Goal: Task Accomplishment & Management: Use online tool/utility

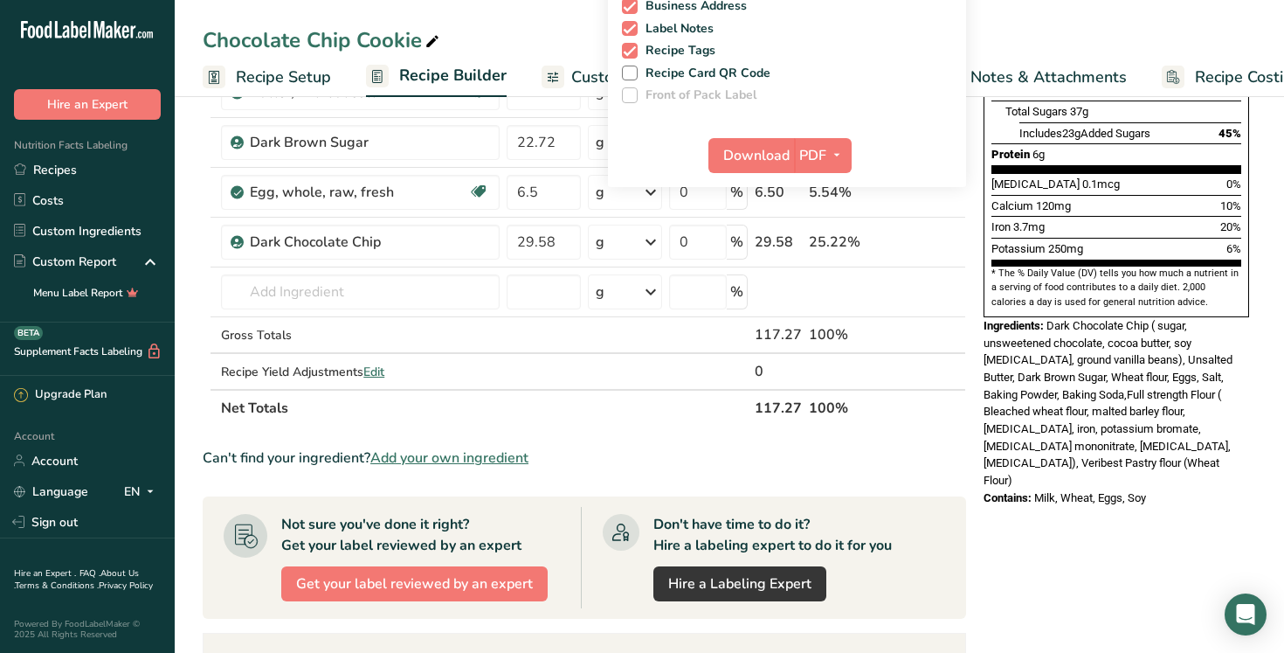
scroll to position [407, 0]
click at [1013, 466] on div "Nutrition Facts 1 Serving Per Container Serving Size 117g Amount Per Serving Ca…" at bounding box center [1117, 347] width 280 height 1270
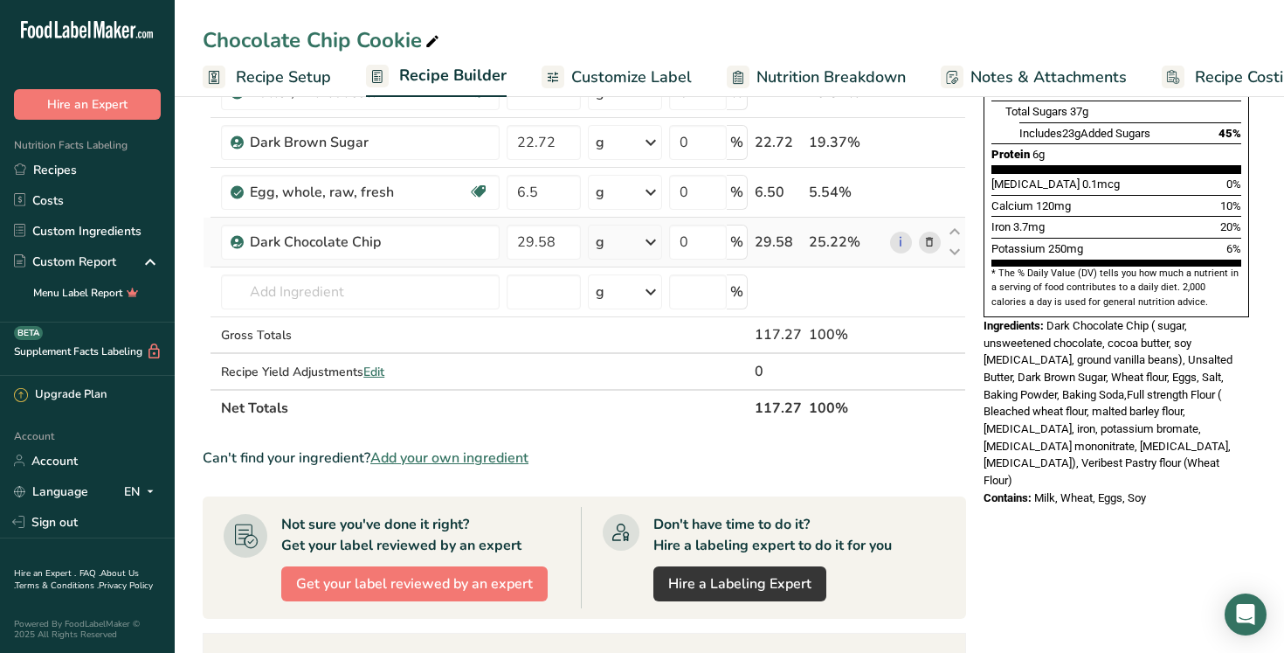
scroll to position [0, 0]
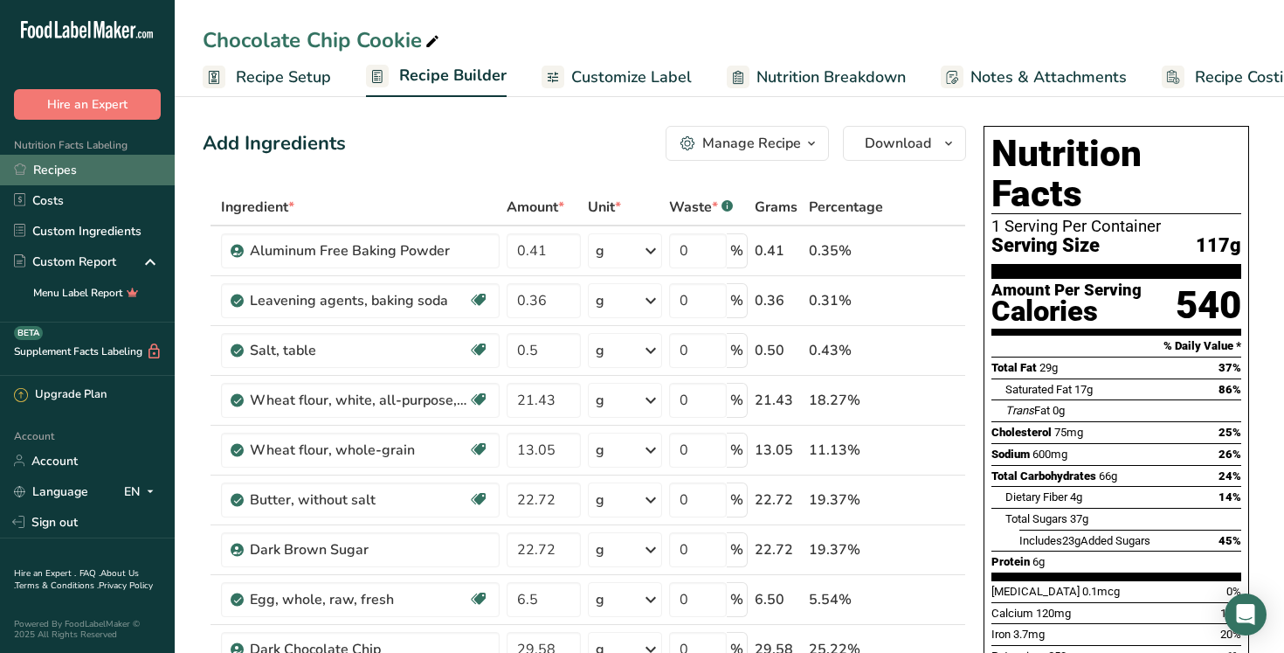
click at [68, 176] on link "Recipes" at bounding box center [87, 170] width 175 height 31
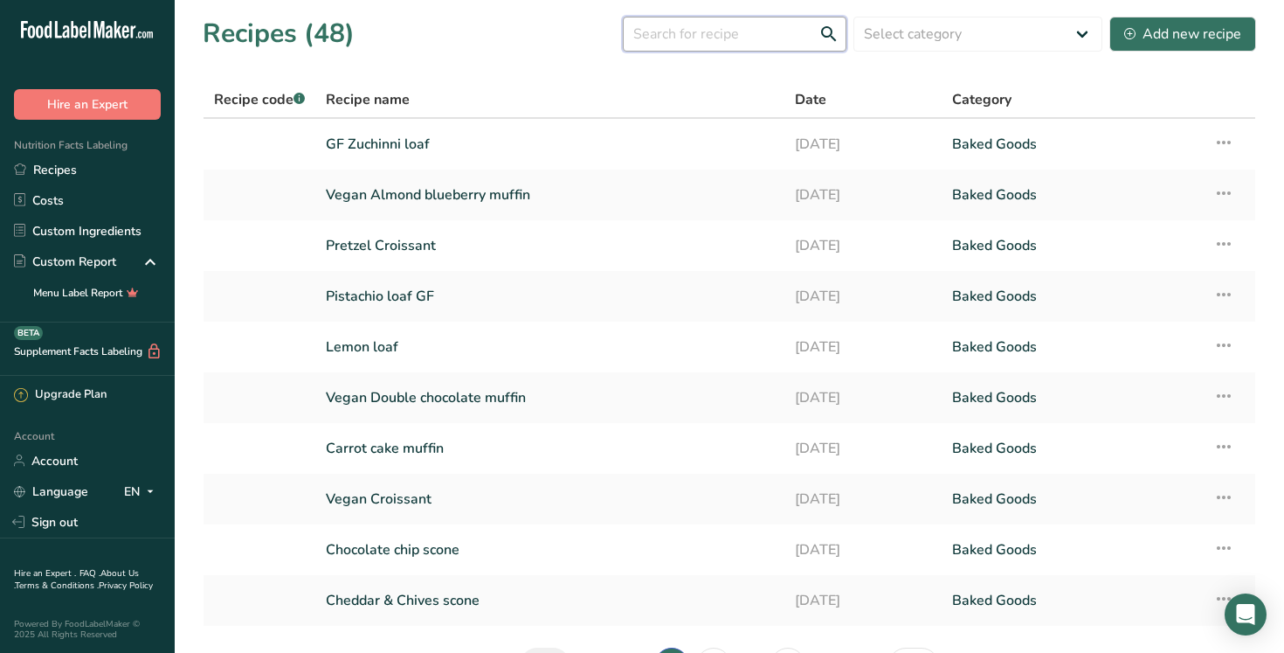
click at [731, 35] on input "text" at bounding box center [735, 34] width 224 height 35
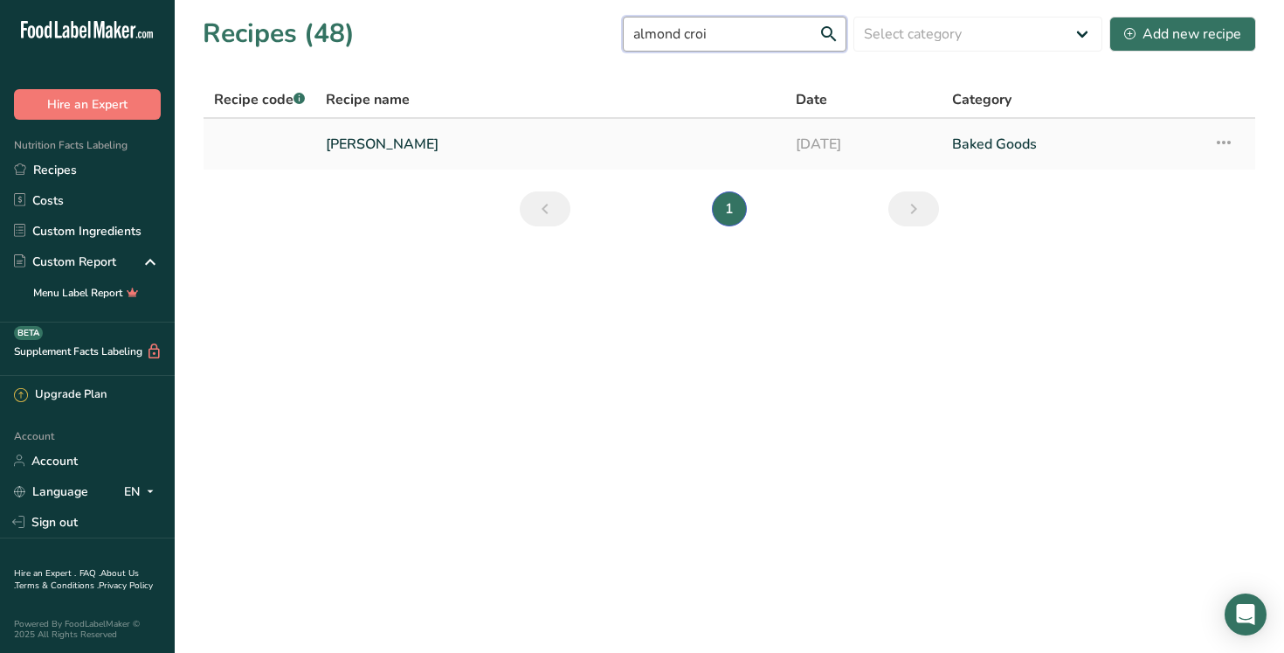
type input "almond croi"
click at [426, 139] on link "Almond Croissant" at bounding box center [550, 144] width 449 height 37
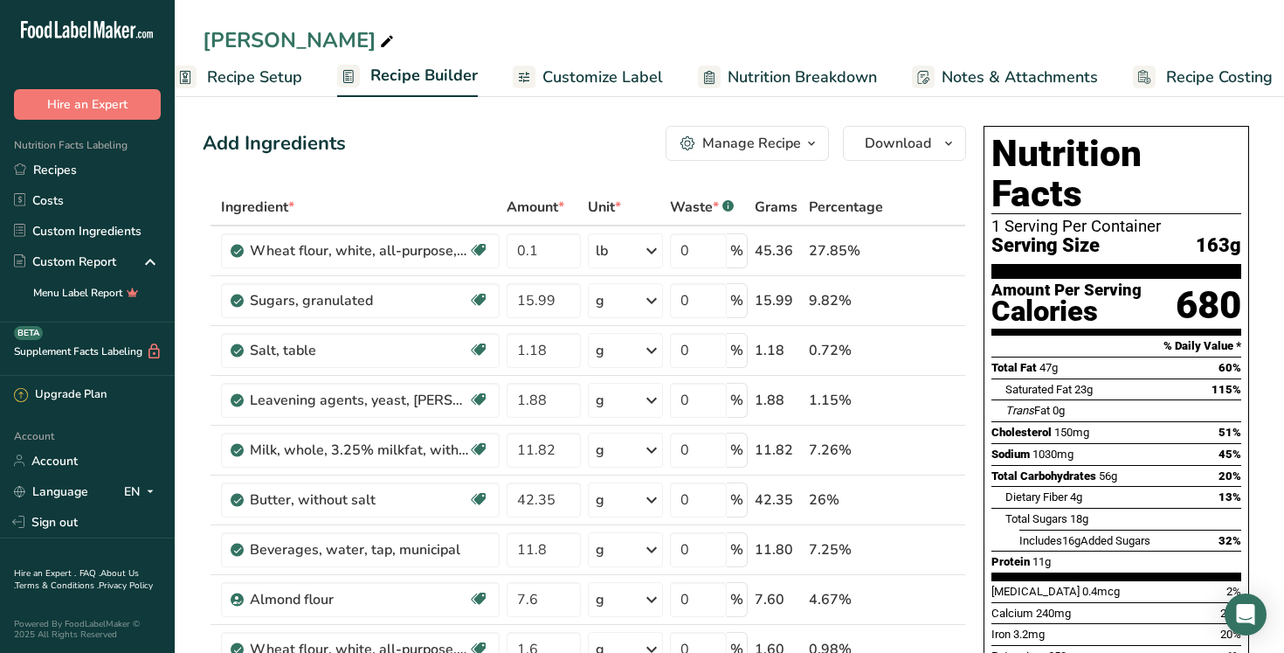
click at [589, 78] on span "Customize Label" at bounding box center [602, 78] width 121 height 24
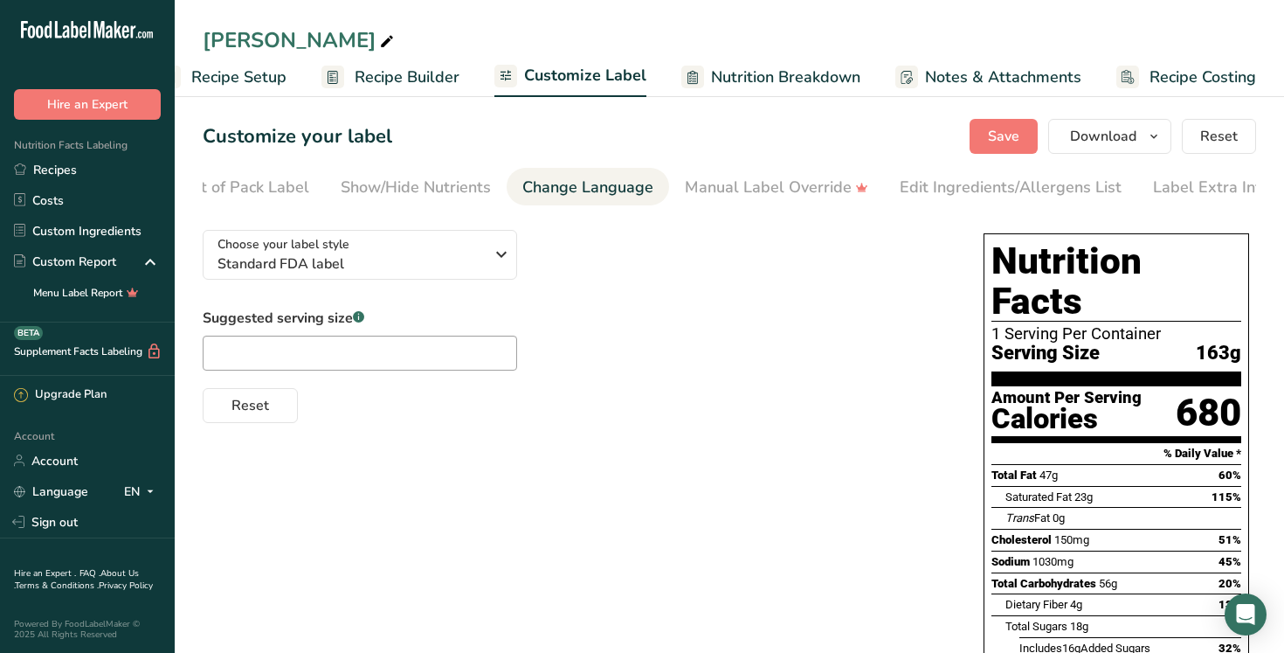
scroll to position [0, 237]
click at [1199, 190] on div "Label Extra Info" at bounding box center [1196, 188] width 116 height 24
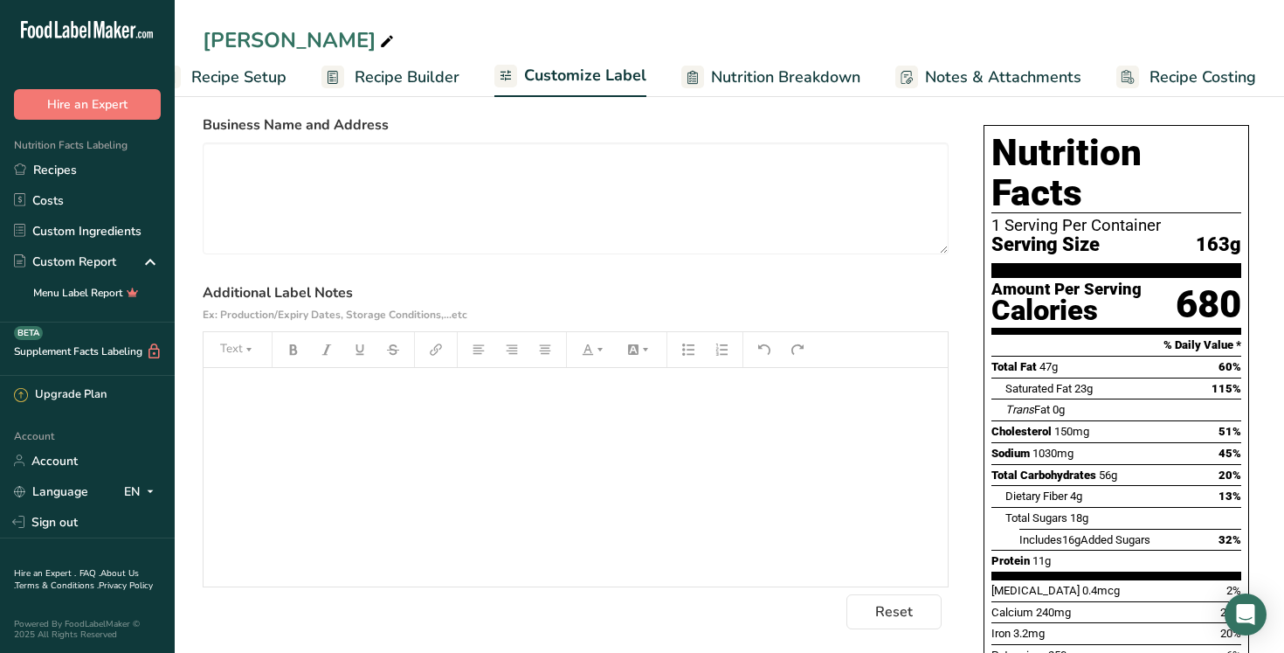
scroll to position [111, 0]
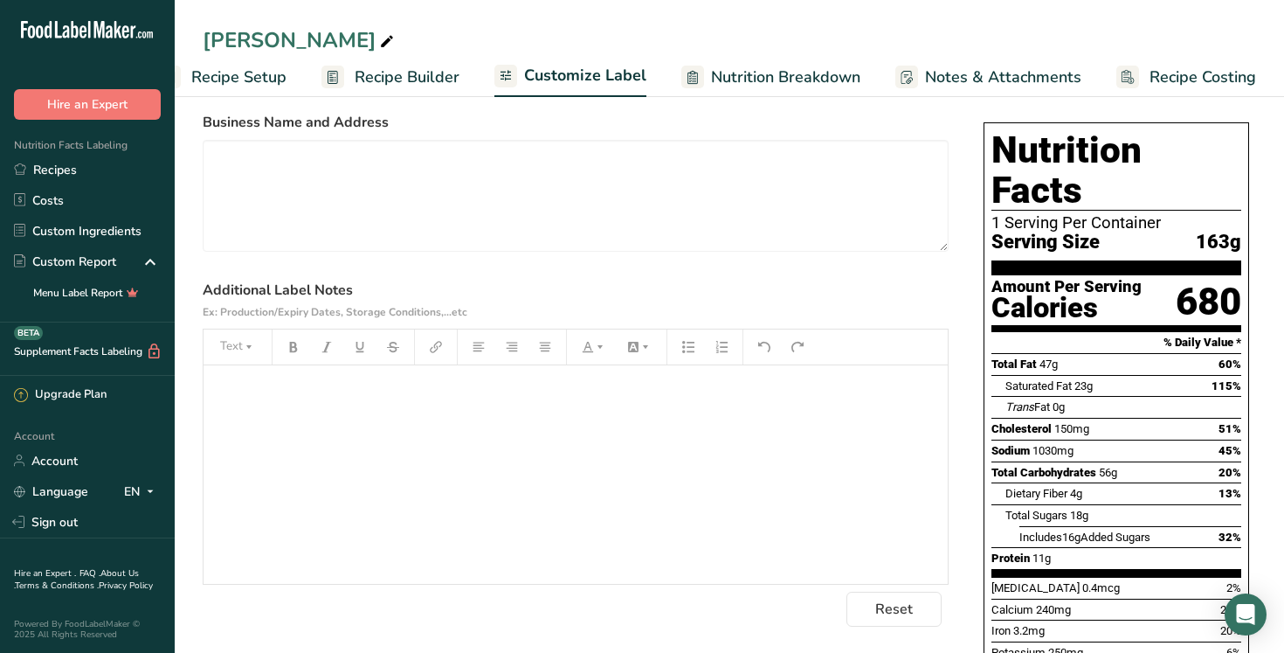
click at [302, 400] on p "﻿" at bounding box center [575, 389] width 727 height 21
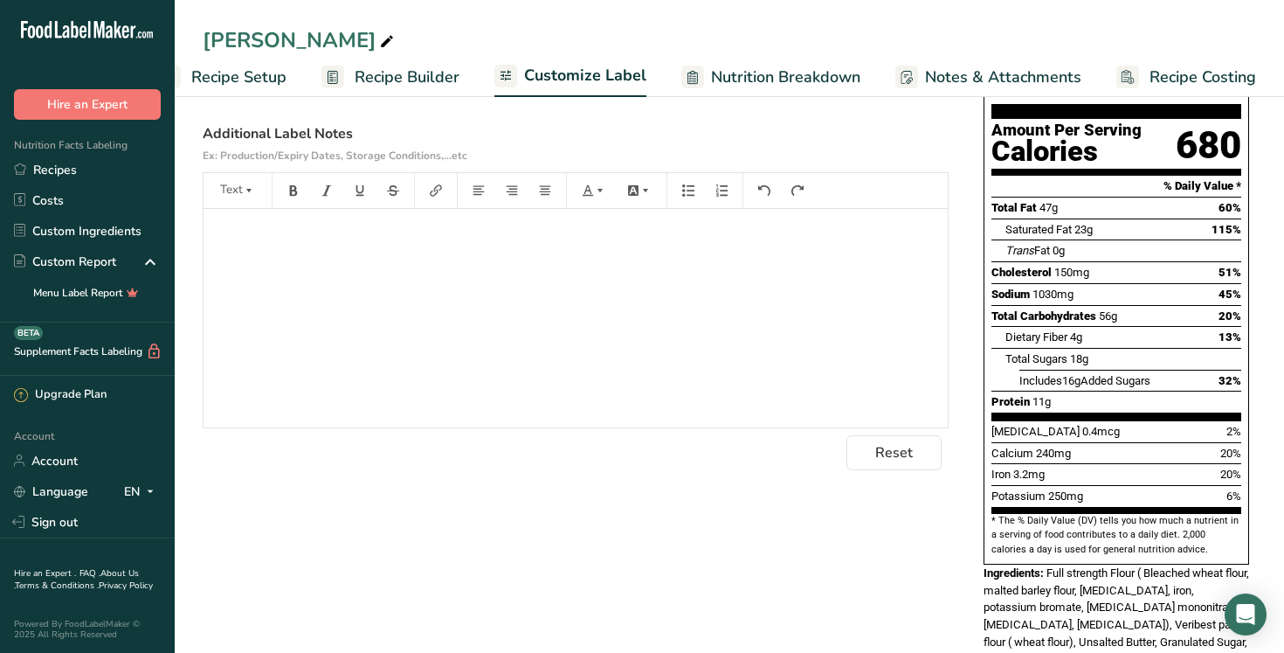
scroll to position [259, 0]
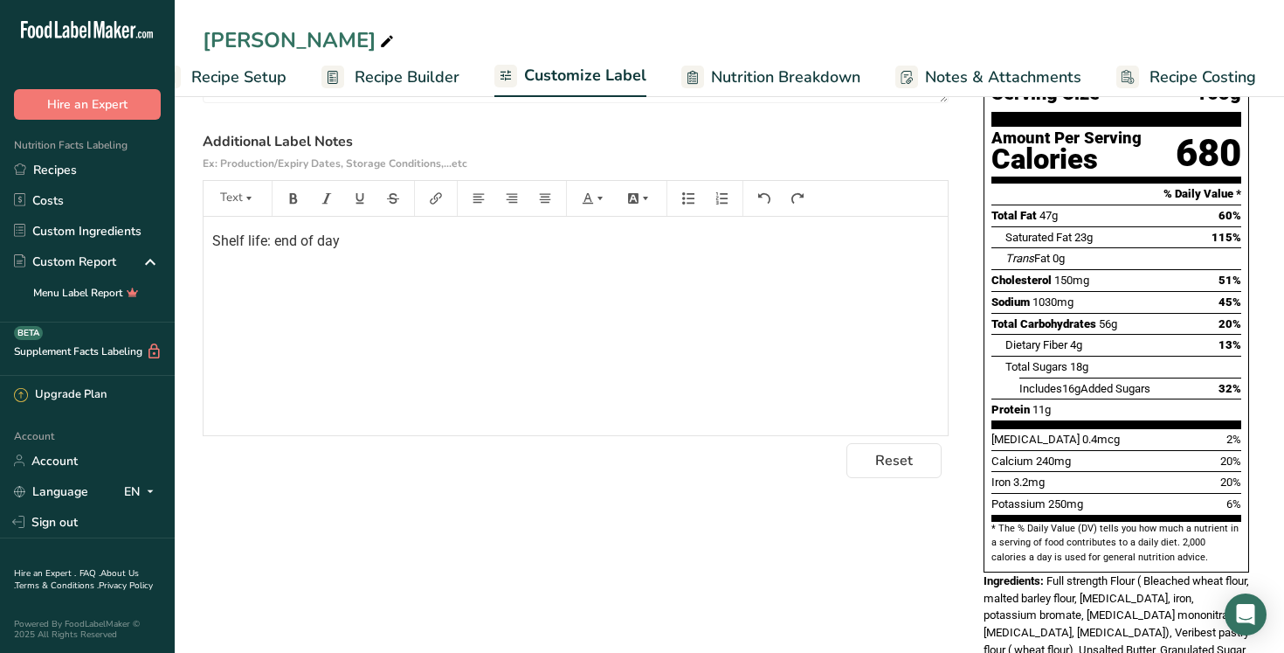
click at [548, 534] on div "Choose your label style Standard FDA label USA (FDA) Standard FDA label Tabular…" at bounding box center [729, 350] width 1053 height 788
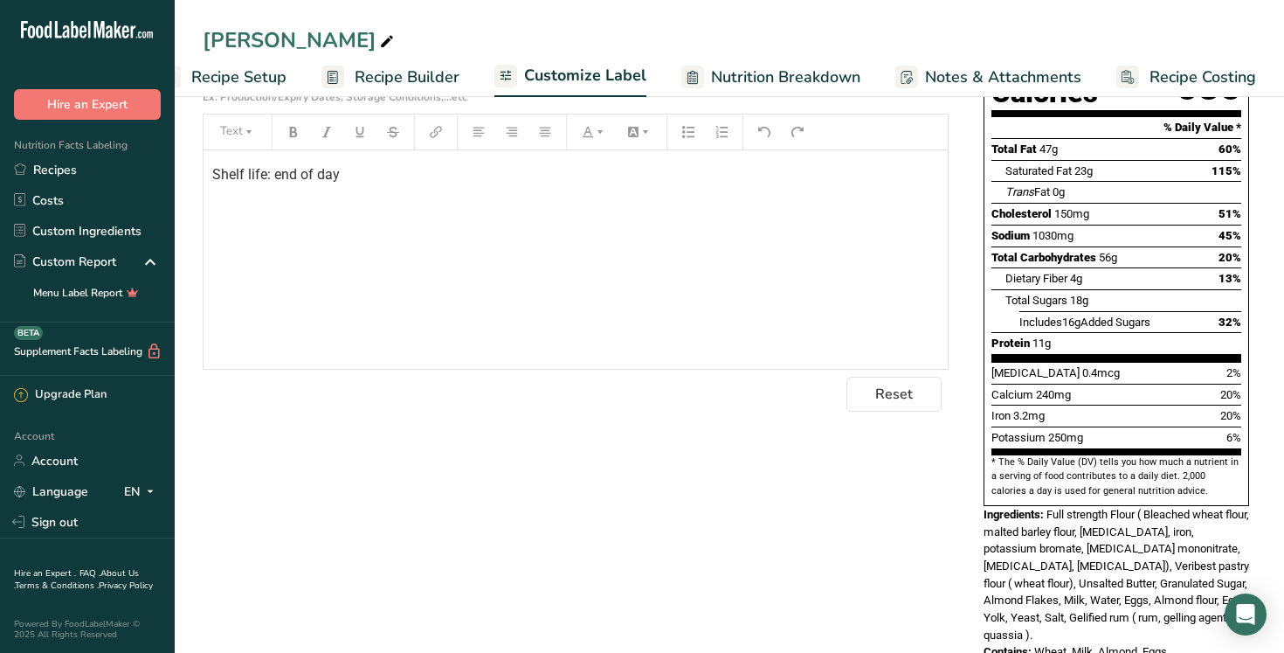
scroll to position [0, 0]
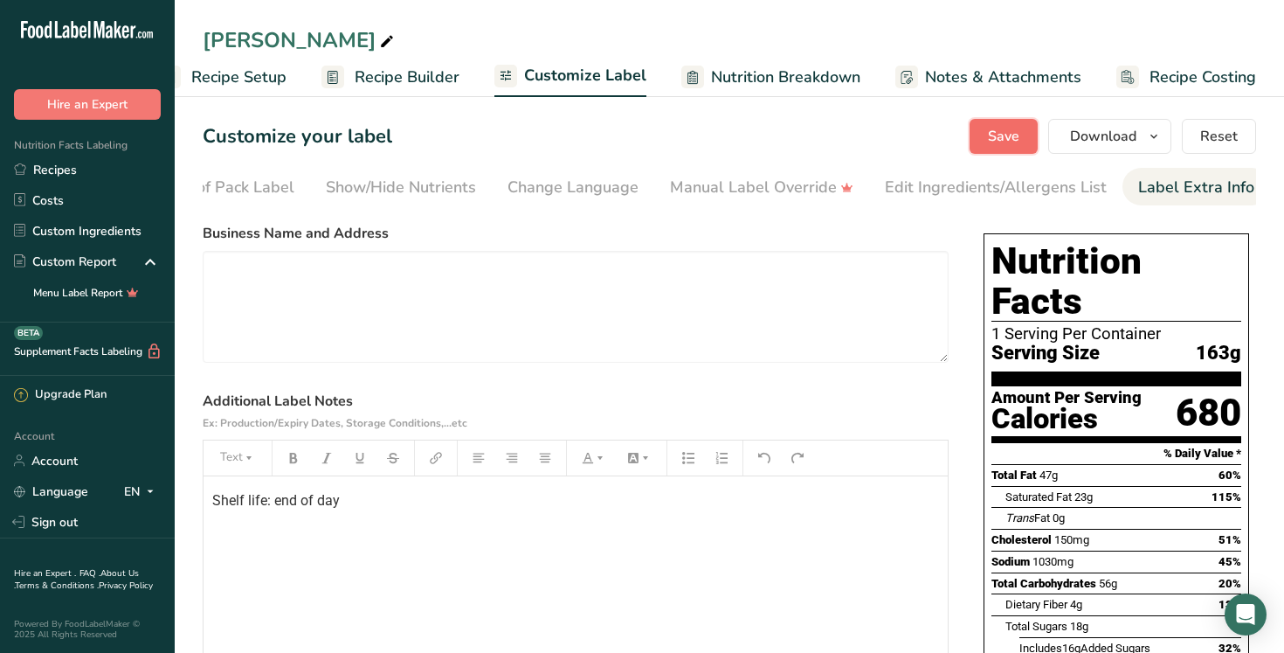
click at [1001, 138] on span "Save" at bounding box center [1003, 136] width 31 height 21
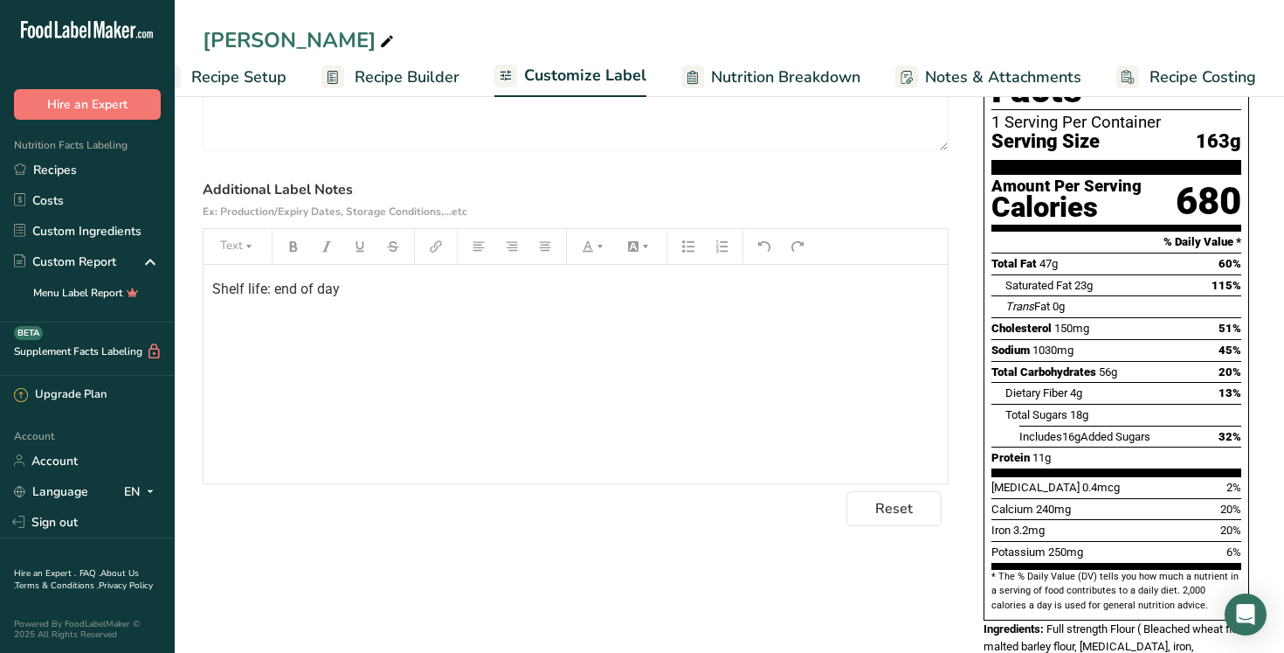
scroll to position [198, 0]
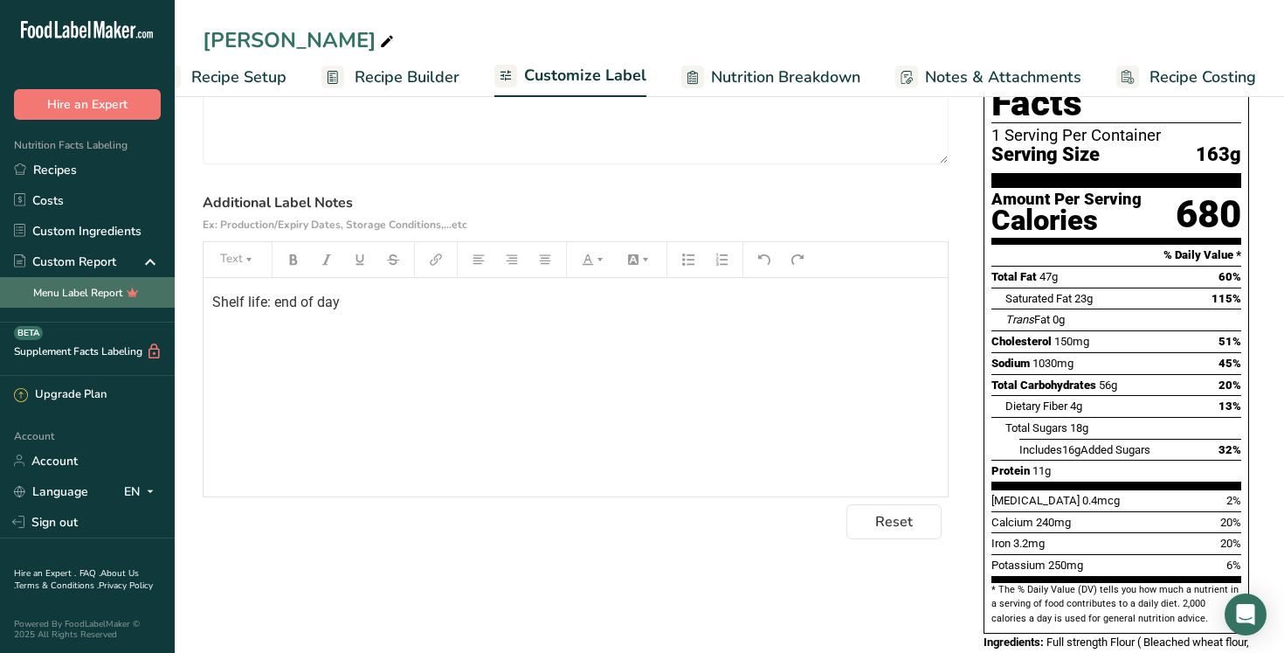
click at [111, 306] on body ".a-20{fill:#fff;} Hire an Expert Nutrition Facts Labeling Recipes Costs Custom …" at bounding box center [642, 333] width 1284 height 1063
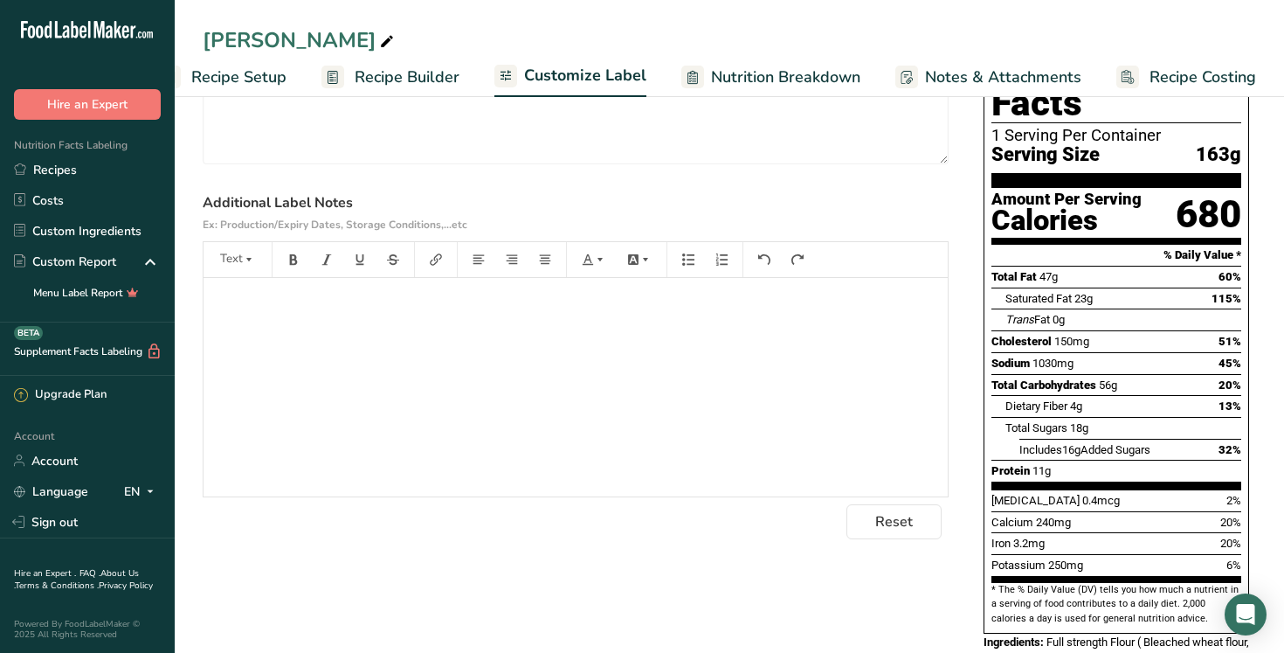
scroll to position [0, 0]
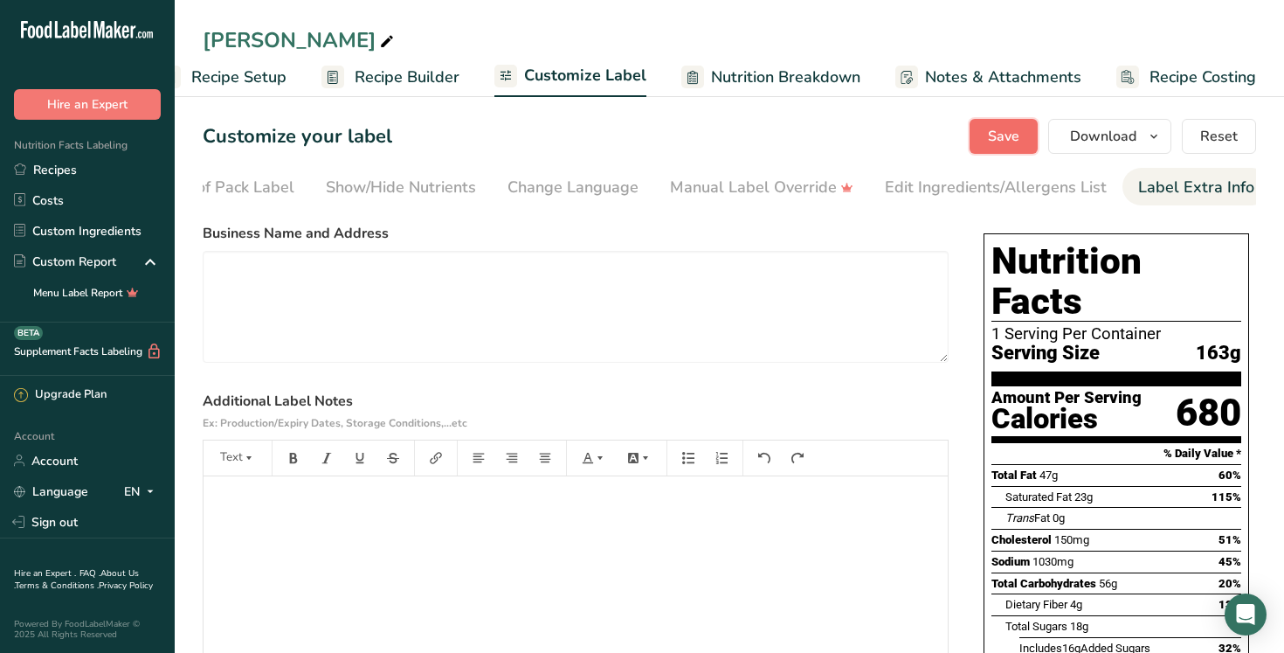
click at [1012, 140] on span "Save" at bounding box center [1003, 136] width 31 height 21
click at [40, 529] on link "Sign out" at bounding box center [87, 522] width 175 height 31
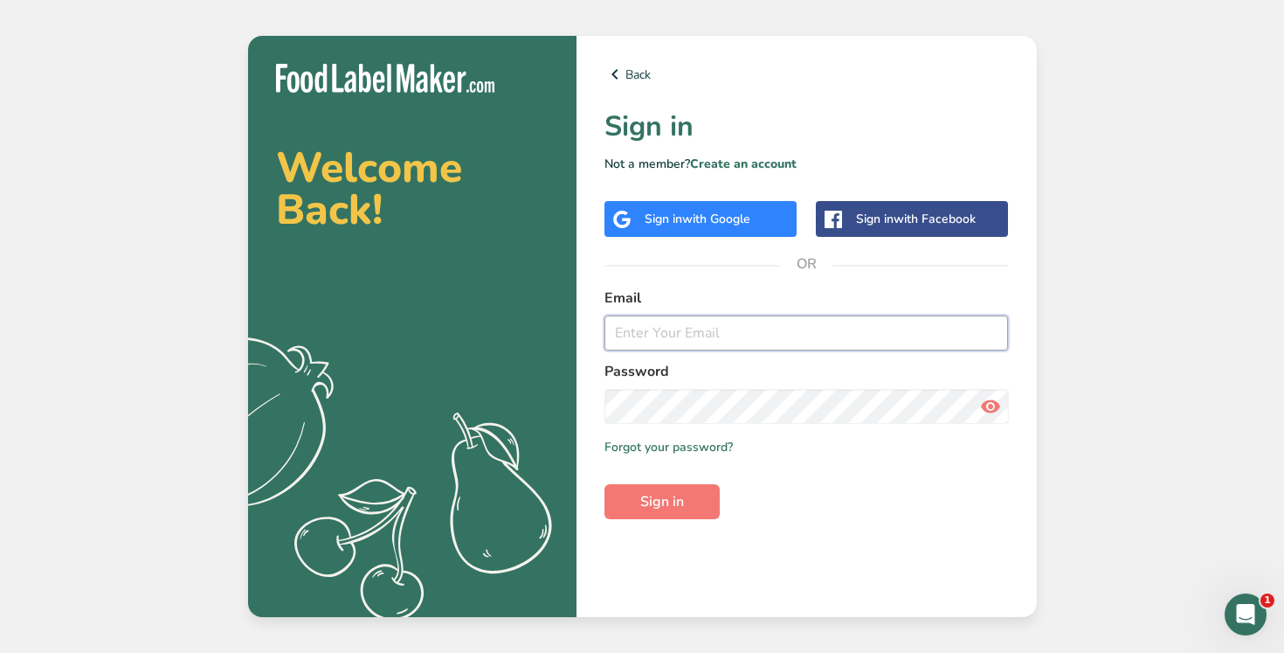
type input "[PERSON_NAME][EMAIL_ADDRESS][DOMAIN_NAME]"
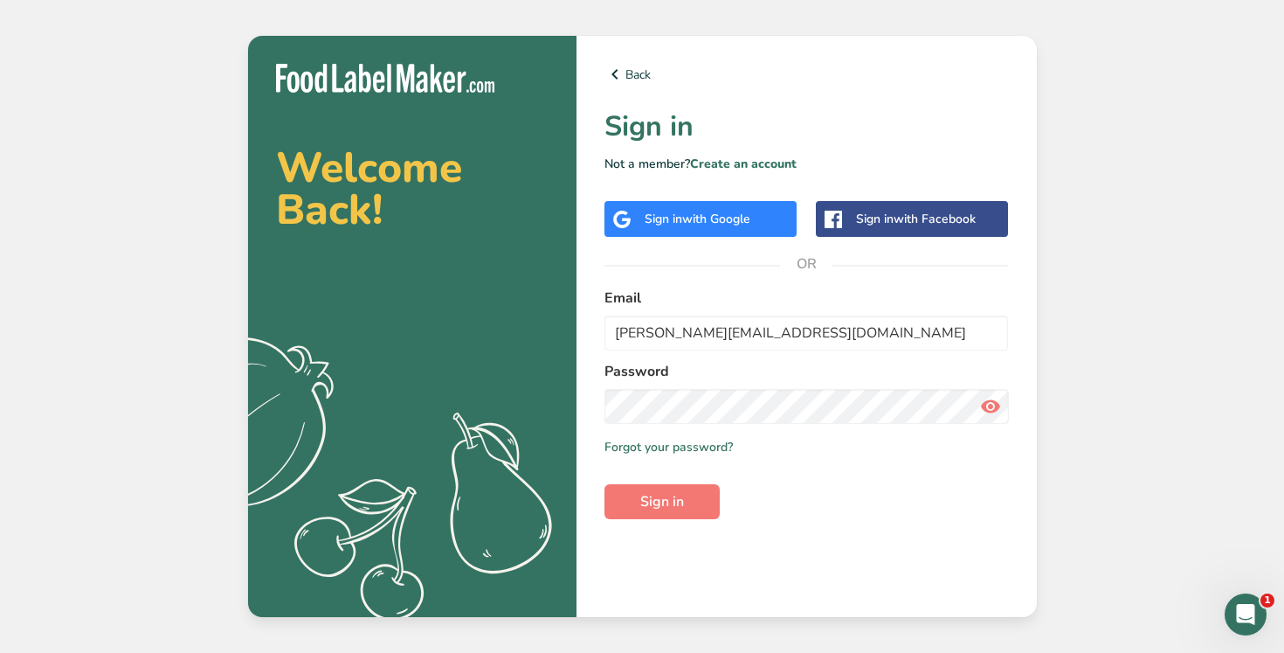
click at [998, 408] on icon at bounding box center [990, 405] width 21 height 31
click at [654, 498] on span "Sign in" at bounding box center [662, 501] width 44 height 21
